Goal: Task Accomplishment & Management: Complete application form

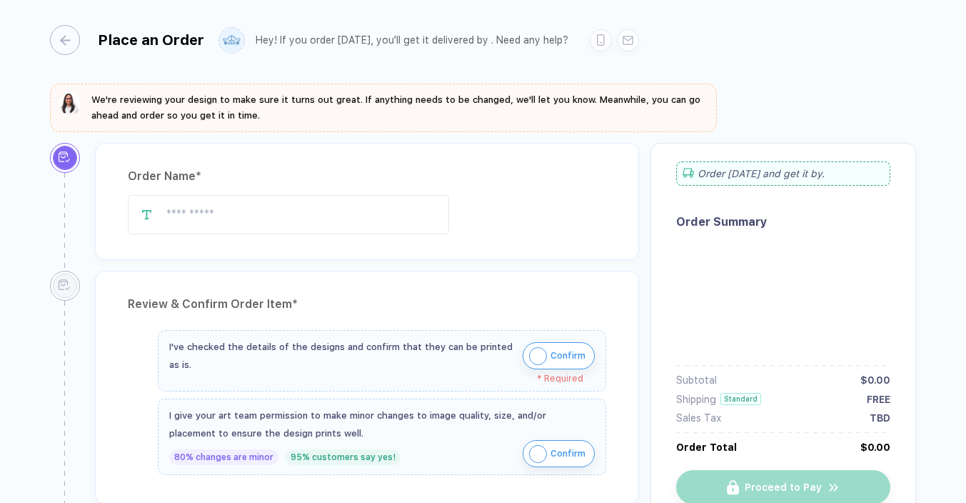
type input "**********"
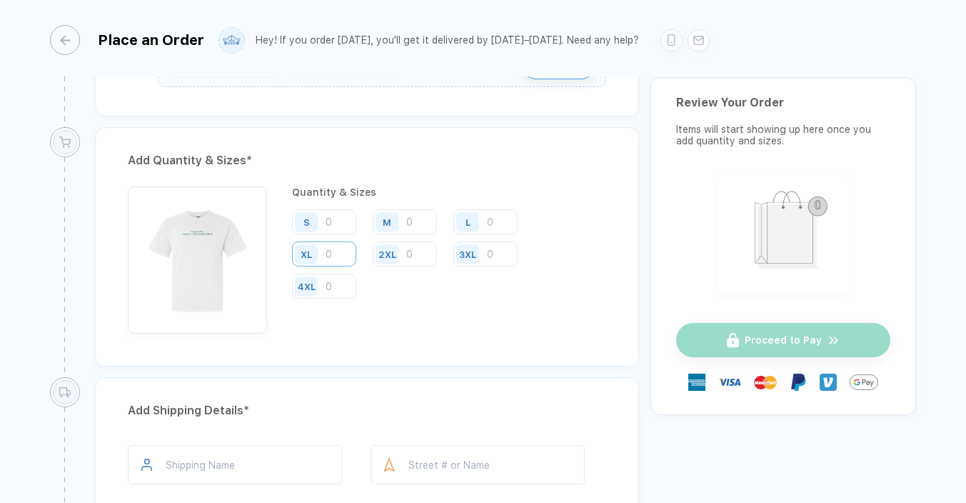
scroll to position [699, 0]
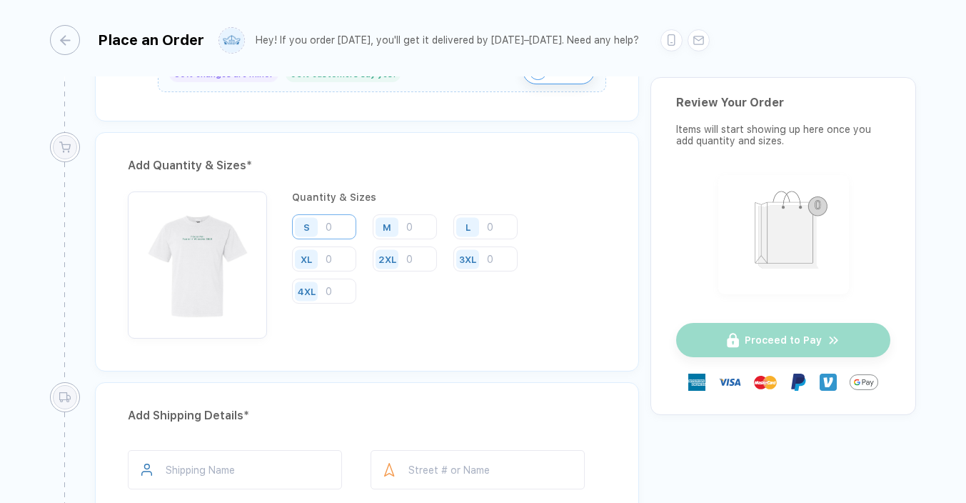
click at [333, 230] on input "number" at bounding box center [324, 226] width 64 height 25
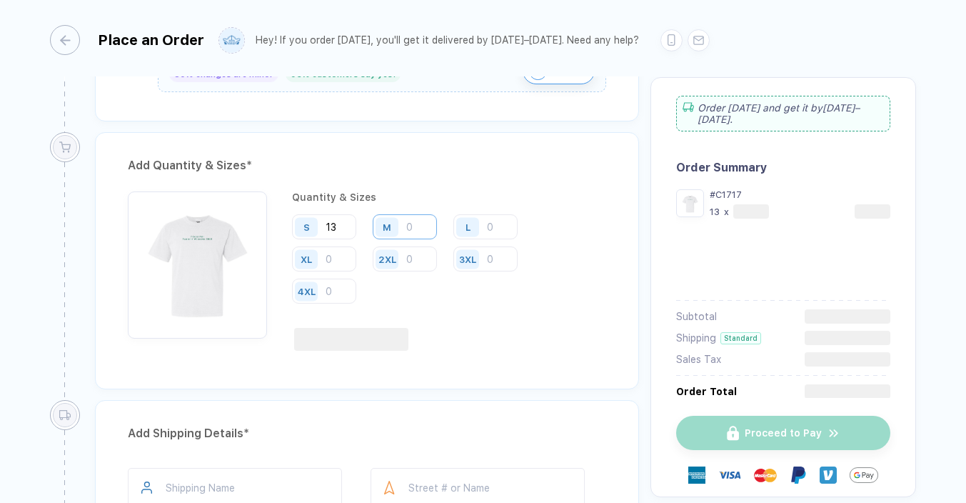
type input "13"
click at [412, 219] on input "number" at bounding box center [405, 226] width 64 height 25
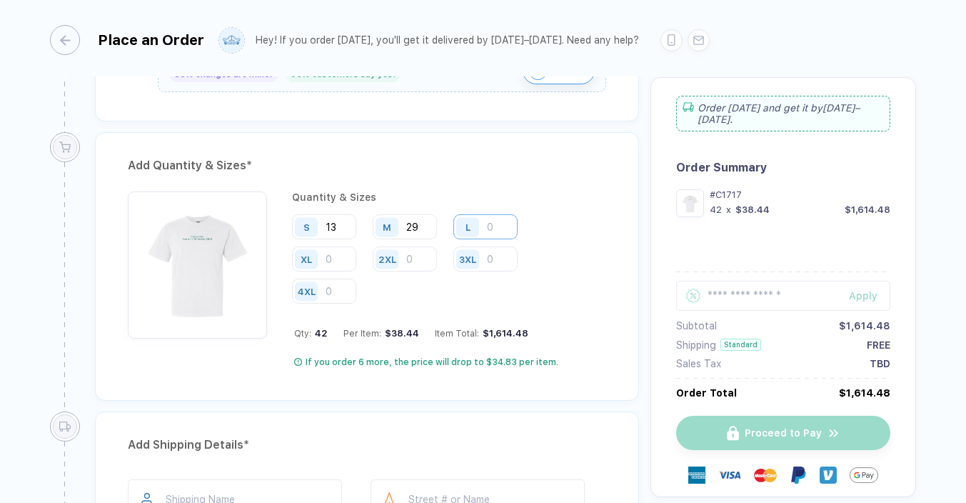
type input "29"
click at [497, 226] on input "number" at bounding box center [486, 226] width 64 height 25
type input "28"
click at [341, 257] on input "number" at bounding box center [324, 258] width 64 height 25
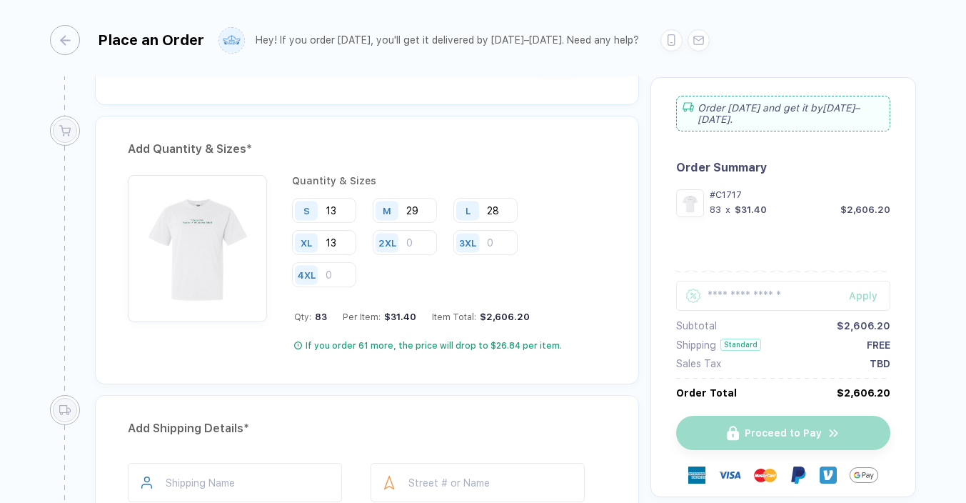
scroll to position [719, 0]
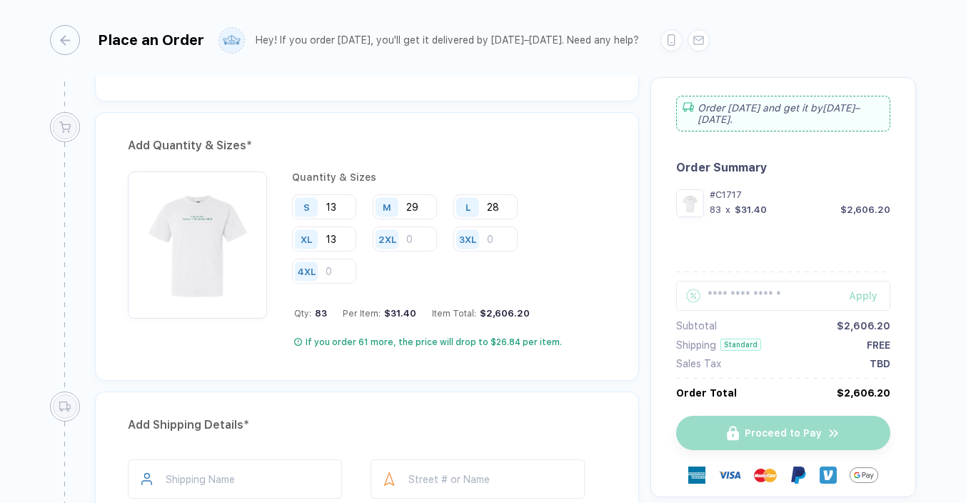
type input "13"
click at [491, 298] on div "Quantity & Sizes S 13 M 29 L 28 XL 13 2XL 3XL 4XL Qty: 83 Per Item: $31.40 Item…" at bounding box center [449, 259] width 314 height 176
